Goal: Information Seeking & Learning: Understand process/instructions

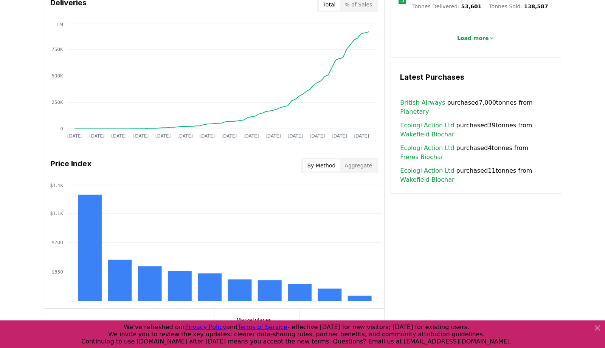
scroll to position [451, 0]
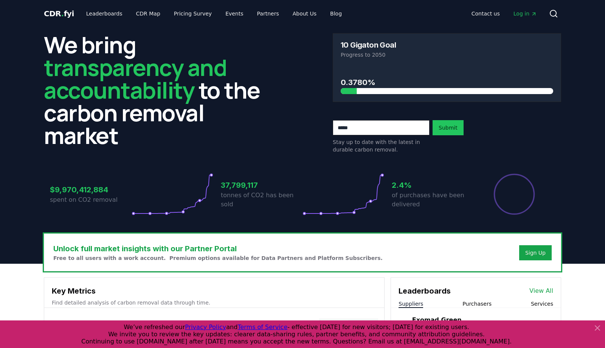
click at [271, 327] on span "Terms of Service" at bounding box center [263, 327] width 50 height 7
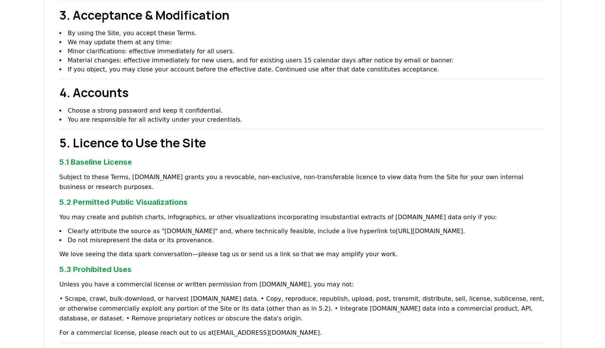
scroll to position [258, 0]
